Goal: Check status: Check status

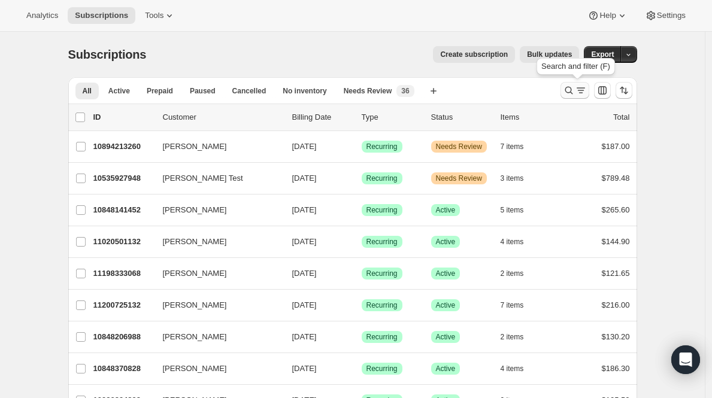
click at [576, 96] on button "Search and filter results" at bounding box center [575, 90] width 29 height 17
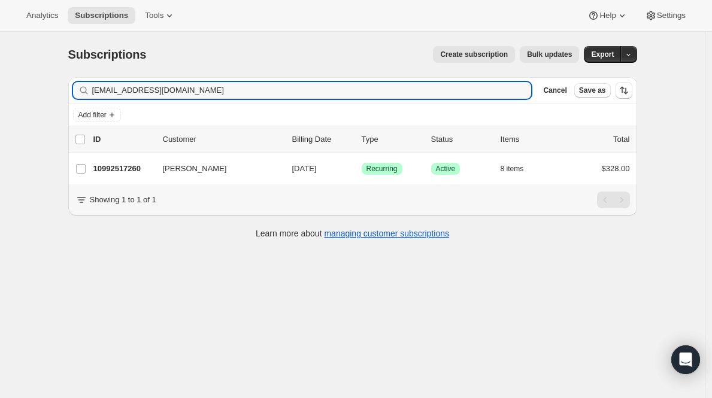
type input "[EMAIL_ADDRESS][DOMAIN_NAME]"
click at [112, 172] on p "10992517260" at bounding box center [123, 169] width 60 height 12
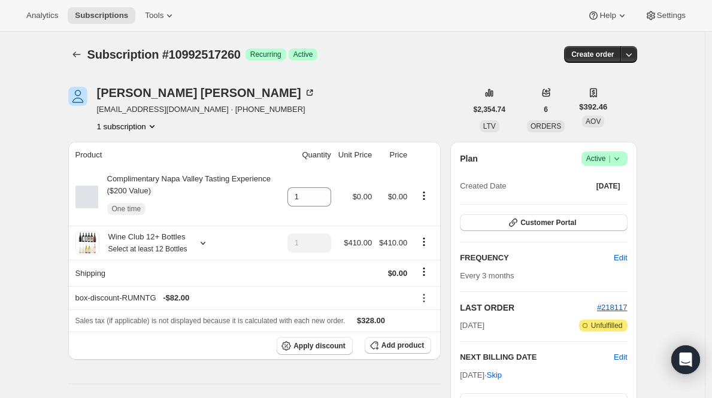
click at [462, 350] on div "Plan Success Active | Created Date [DATE] Customer Portal FREQUENCY Edit Every …" at bounding box center [543, 297] width 186 height 310
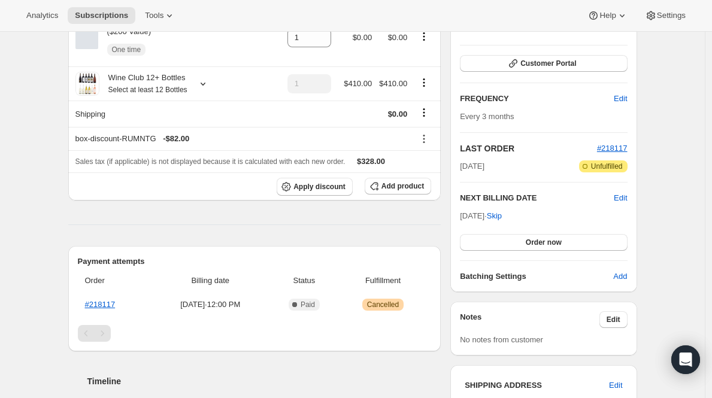
scroll to position [162, 0]
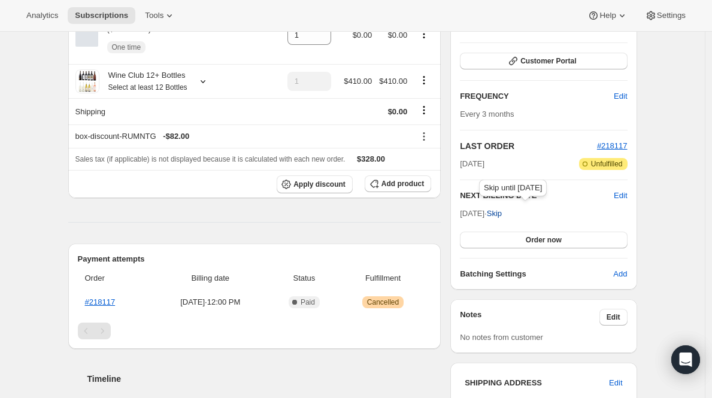
drag, startPoint x: 459, startPoint y: 193, endPoint x: 515, endPoint y: 210, distance: 58.7
click at [515, 210] on div "Plan Success Active | Created Date [DATE] Customer Portal FREQUENCY Edit Every …" at bounding box center [543, 135] width 186 height 310
copy div
